Goal: Find specific page/section: Find specific page/section

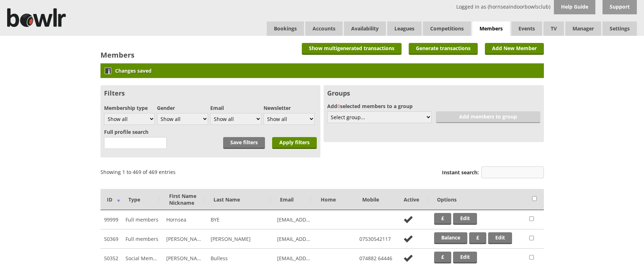
click at [512, 176] on input "Instant search:" at bounding box center [513, 172] width 63 height 12
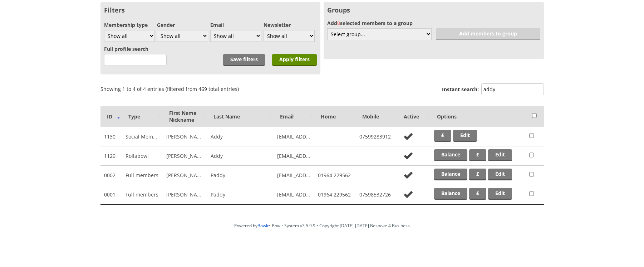
scroll to position [85, 0]
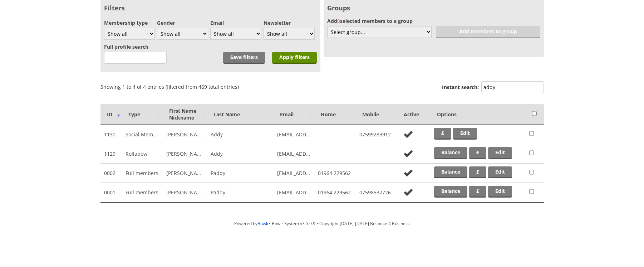
type input "addy"
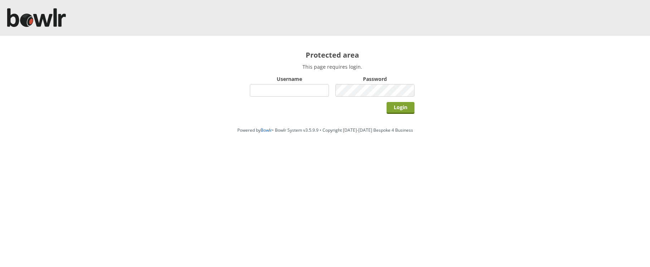
type input "hornseaindoorbowlsclub"
click at [396, 105] on input "Login" at bounding box center [400, 108] width 28 height 12
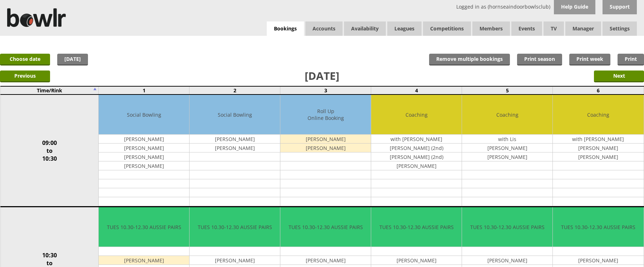
drag, startPoint x: 647, startPoint y: 60, endPoint x: 501, endPoint y: 24, distance: 150.4
